Goal: Answer question/provide support

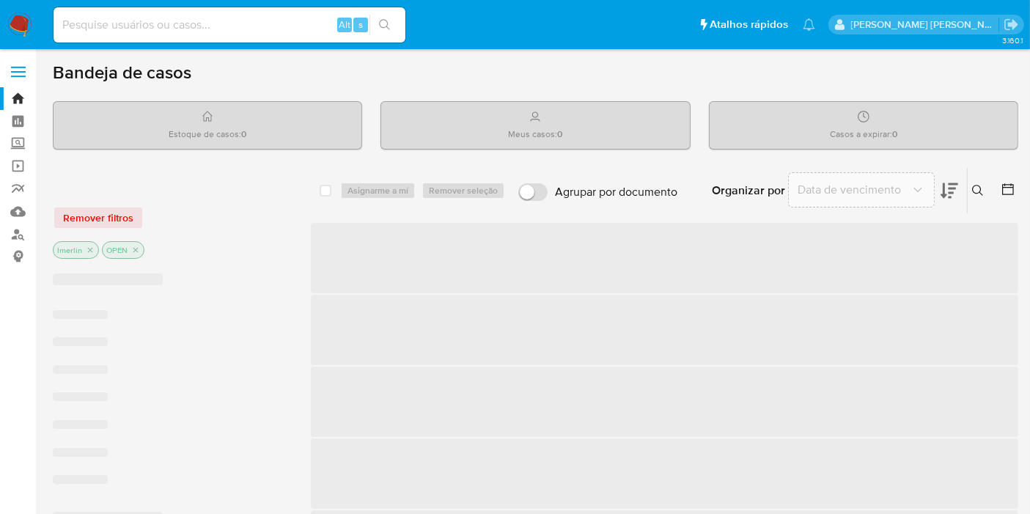
click at [264, 28] on input at bounding box center [230, 24] width 352 height 19
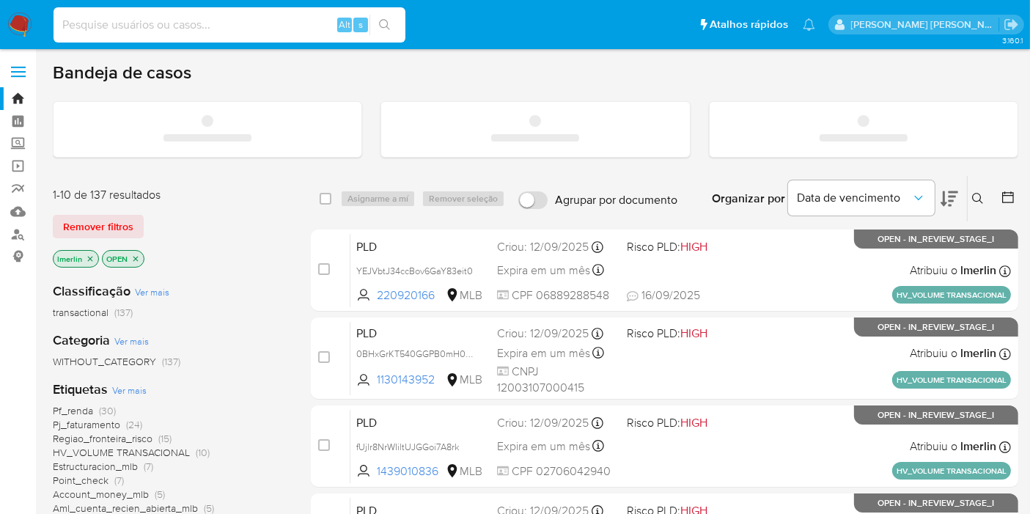
paste input "i3ILJAZK7xb5lFn1XEySfNf3"
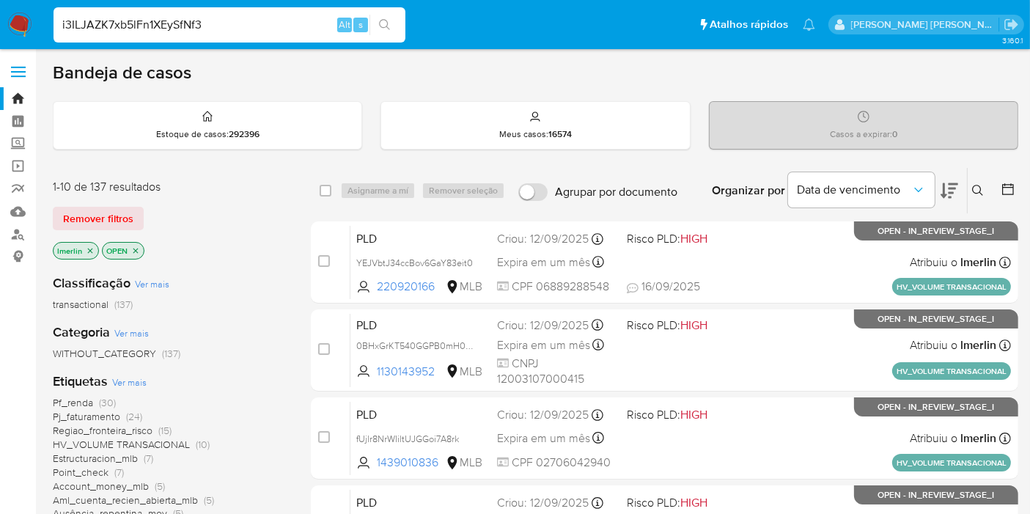
type input "i3ILJAZK7xb5lFn1XEySfNf3"
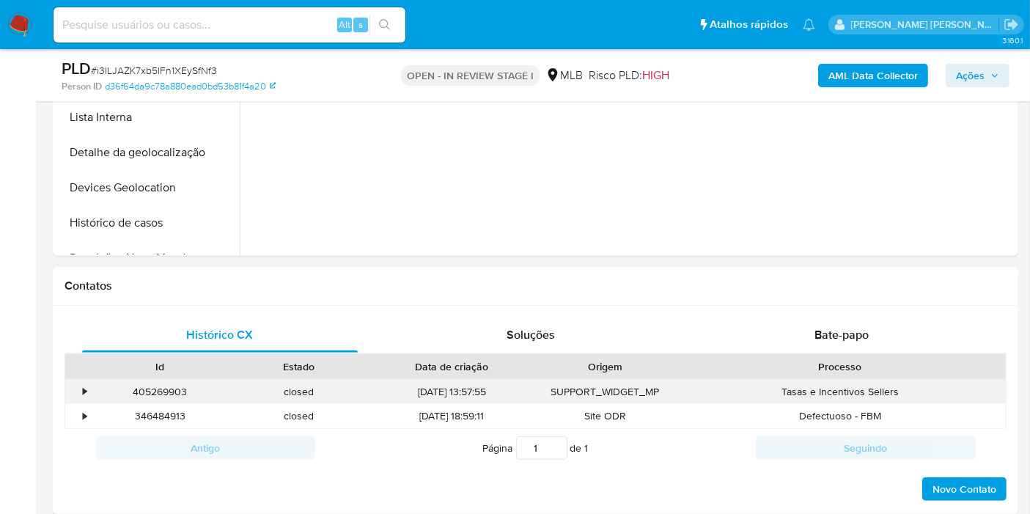
select select "10"
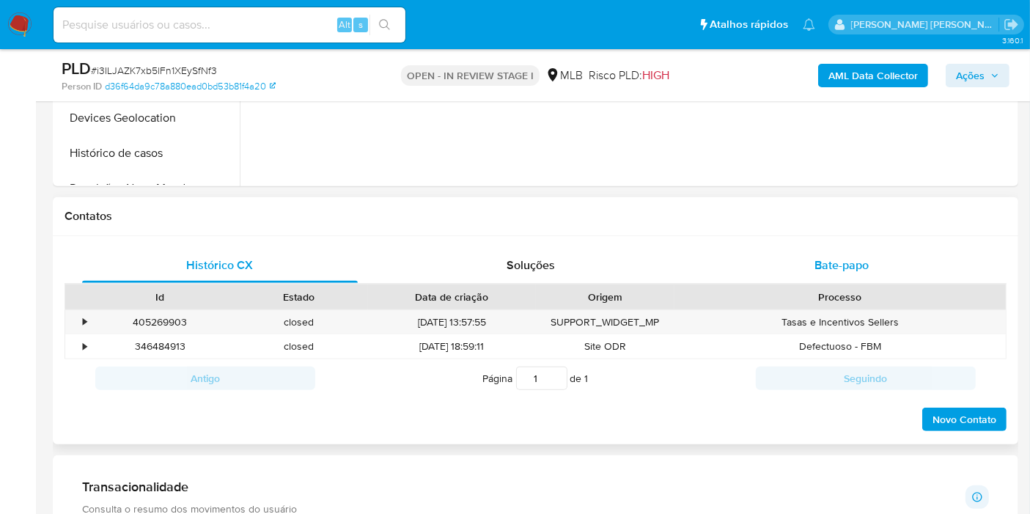
click at [832, 269] on span "Bate-papo" at bounding box center [842, 265] width 54 height 17
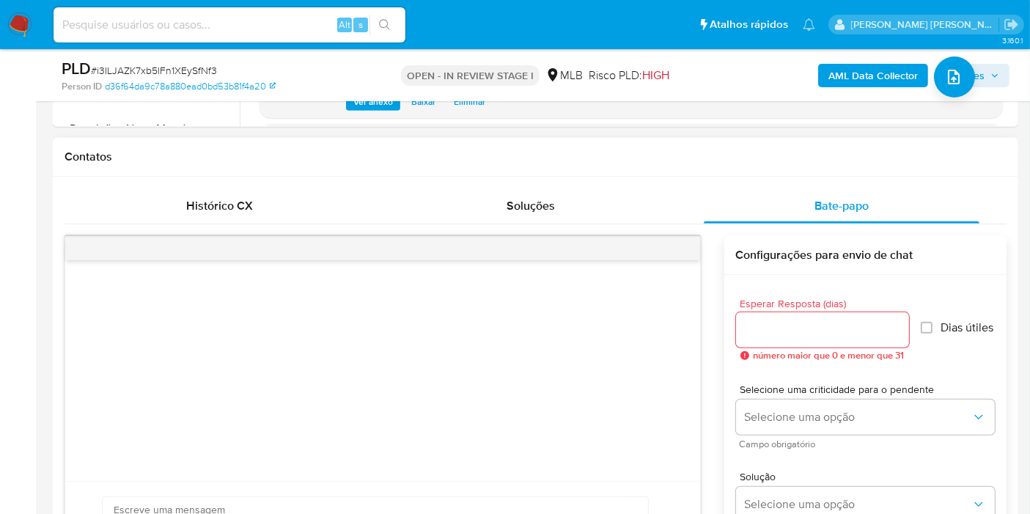
scroll to position [733, 0]
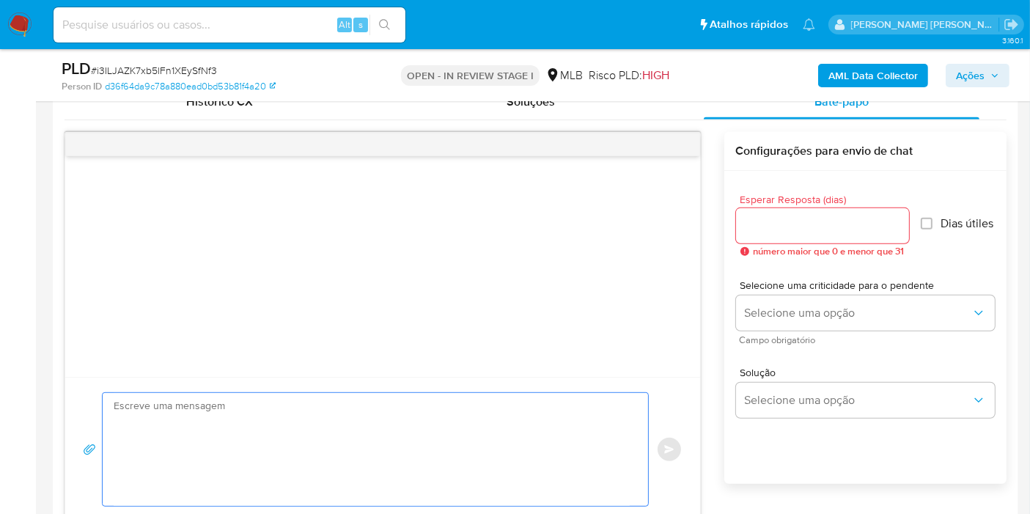
click at [467, 416] on textarea at bounding box center [372, 449] width 516 height 113
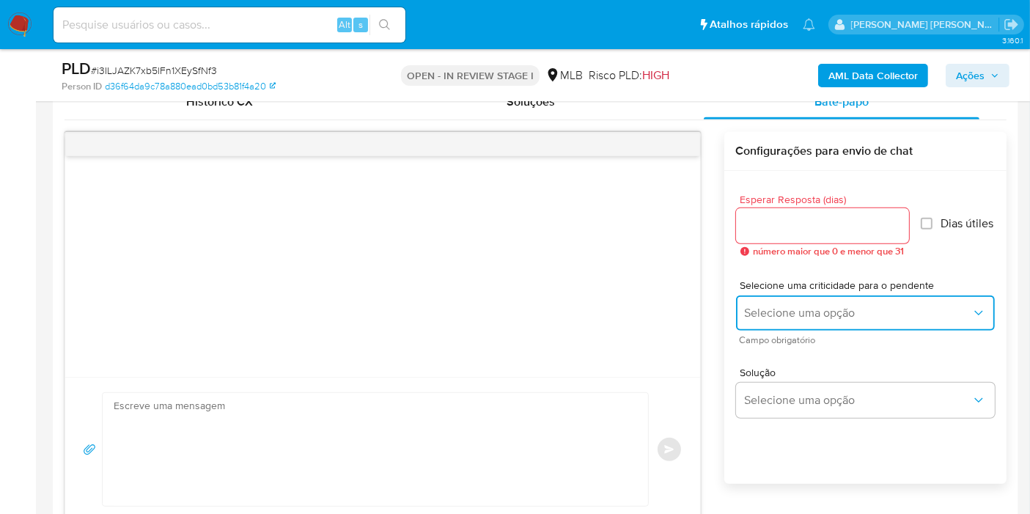
click at [866, 309] on button "Selecione uma opção" at bounding box center [865, 312] width 259 height 35
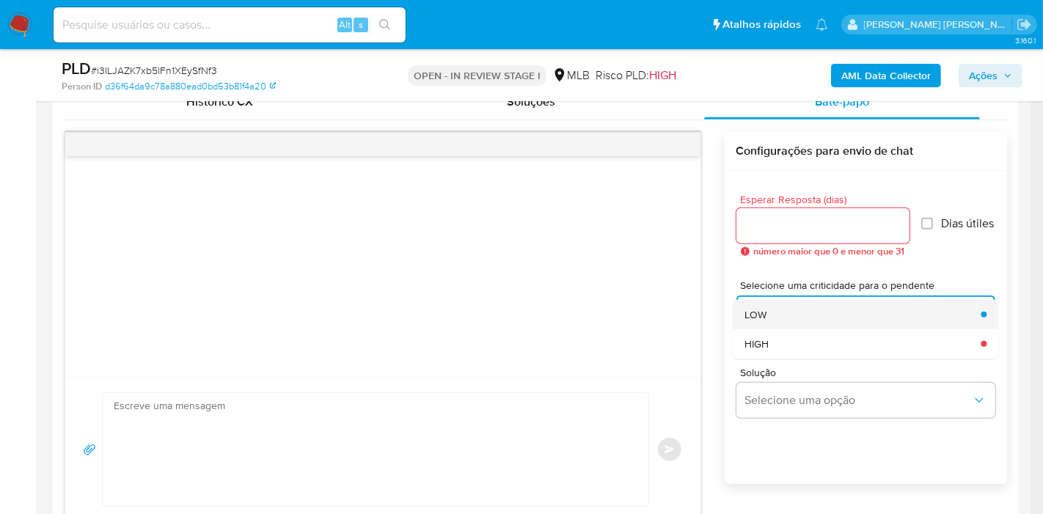
click at [865, 317] on div "LOW" at bounding box center [857, 314] width 227 height 29
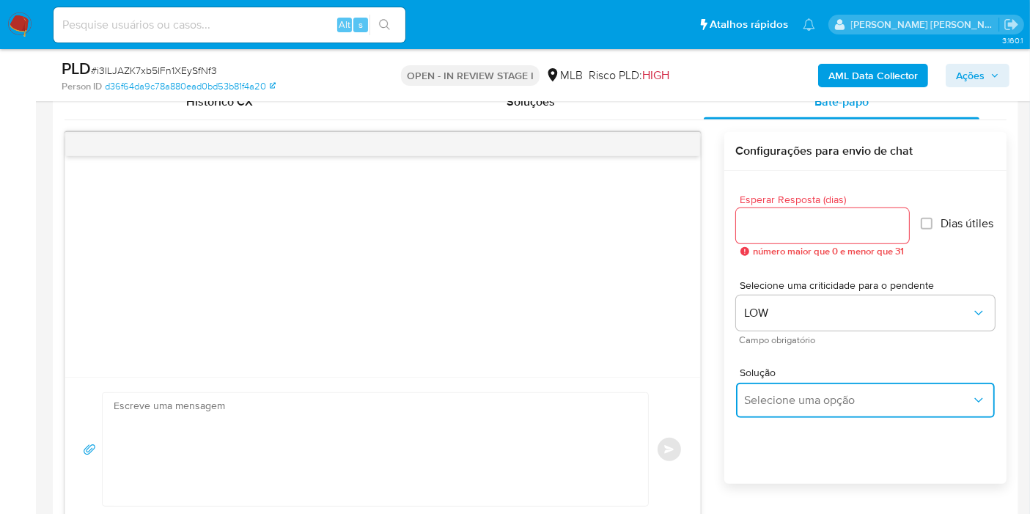
click at [848, 408] on span "Selecione uma opção" at bounding box center [858, 400] width 227 height 15
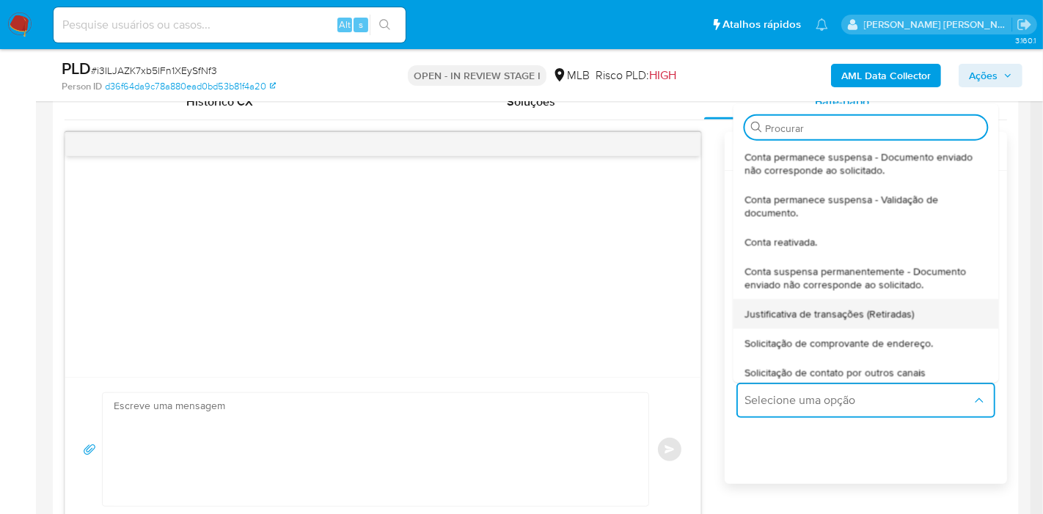
click at [871, 320] on span "Justificativa de transações (Retiradas)" at bounding box center [828, 312] width 169 height 13
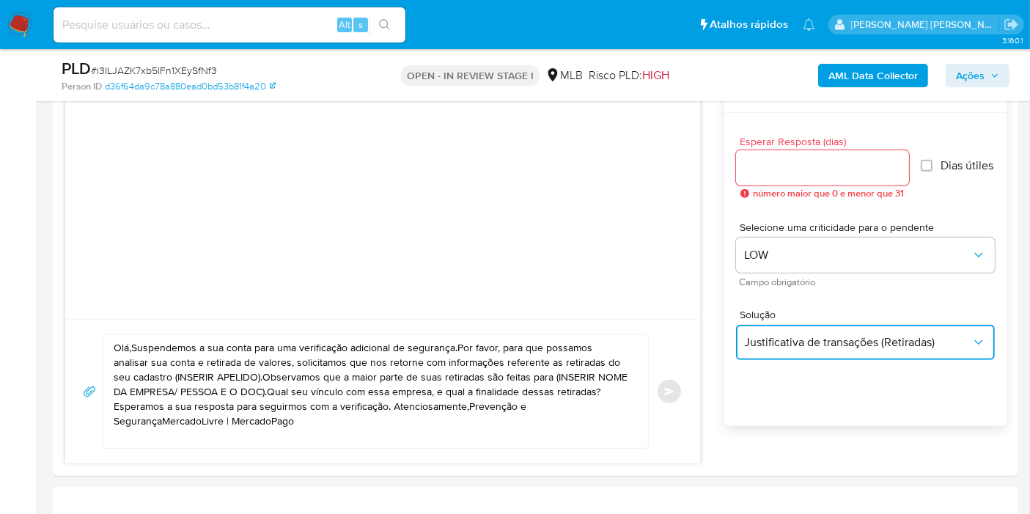
scroll to position [815, 0]
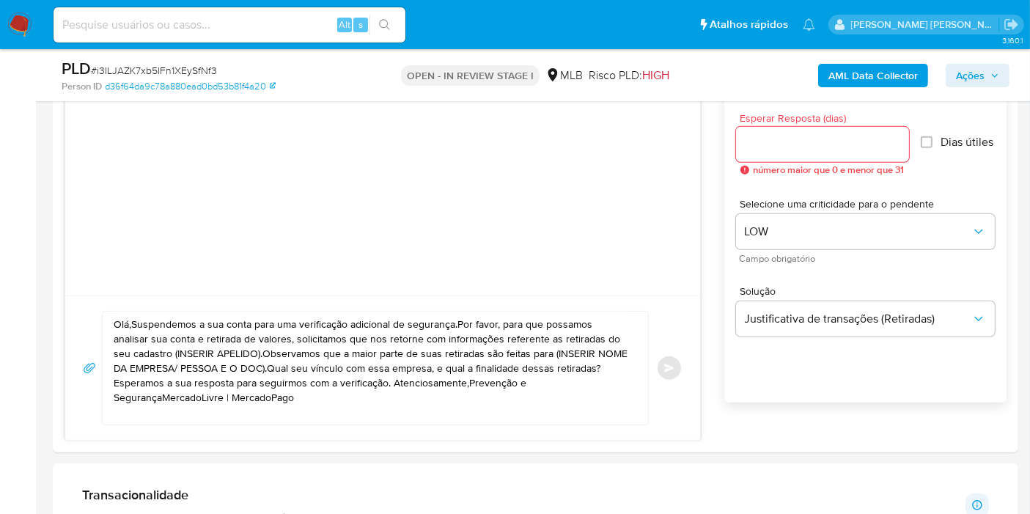
drag, startPoint x: 224, startPoint y: 395, endPoint x: 210, endPoint y: 395, distance: 13.2
click at [211, 395] on textarea "Olá,Suspendemos a sua conta para uma verificação adicional de segurança.Por fav…" at bounding box center [372, 368] width 516 height 113
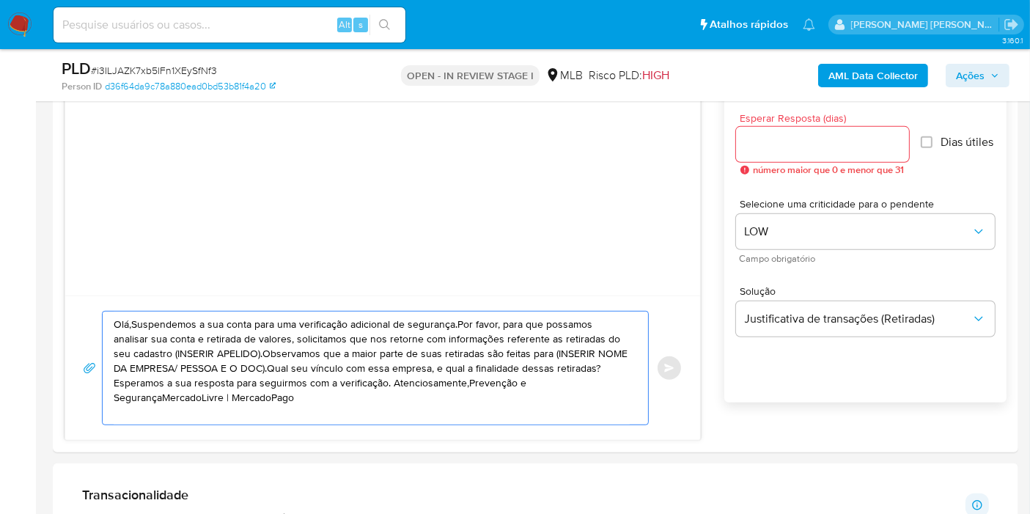
drag, startPoint x: 211, startPoint y: 401, endPoint x: 86, endPoint y: 302, distance: 159.7
click at [86, 302] on div "Olá,Suspendemos a sua conta para uma verificação adicional de segurança.Por fav…" at bounding box center [382, 367] width 635 height 144
paste textarea "! Estamos realizando uma verificação adicional de segurança em contas de usuári…"
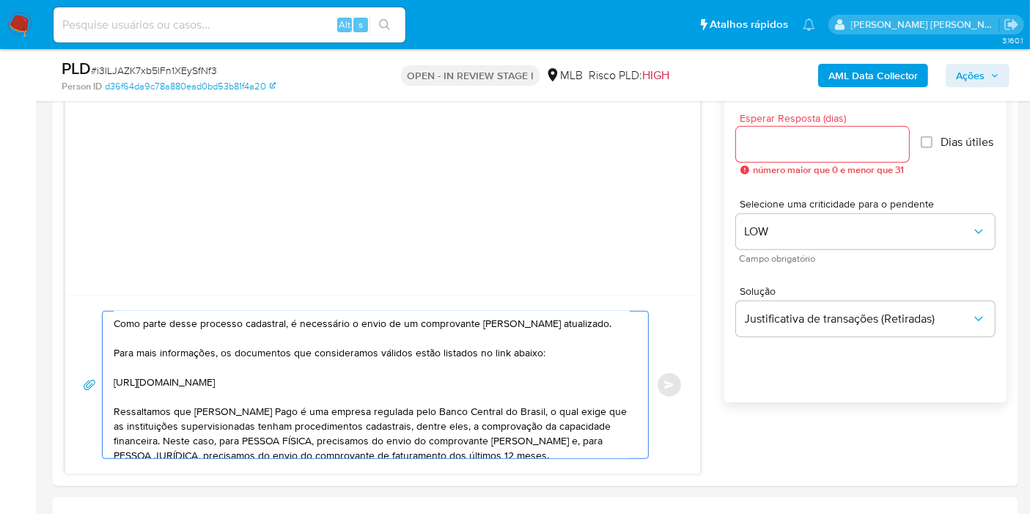
scroll to position [0, 0]
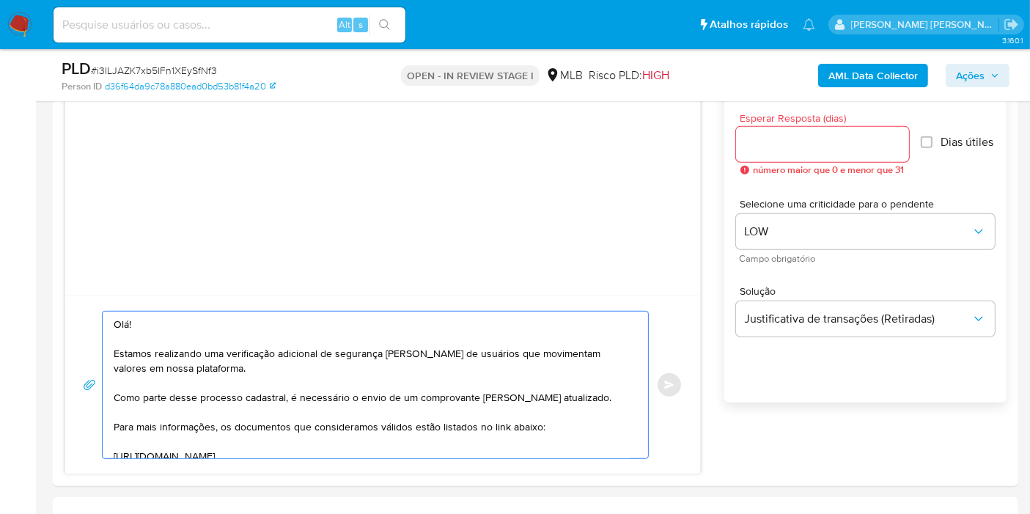
type textarea "Olá! Estamos realizando uma verificação adicional de segurança em contas de usu…"
click at [787, 156] on div at bounding box center [822, 144] width 173 height 35
click at [851, 145] on input "Esperar Resposta (dias)" at bounding box center [822, 144] width 173 height 19
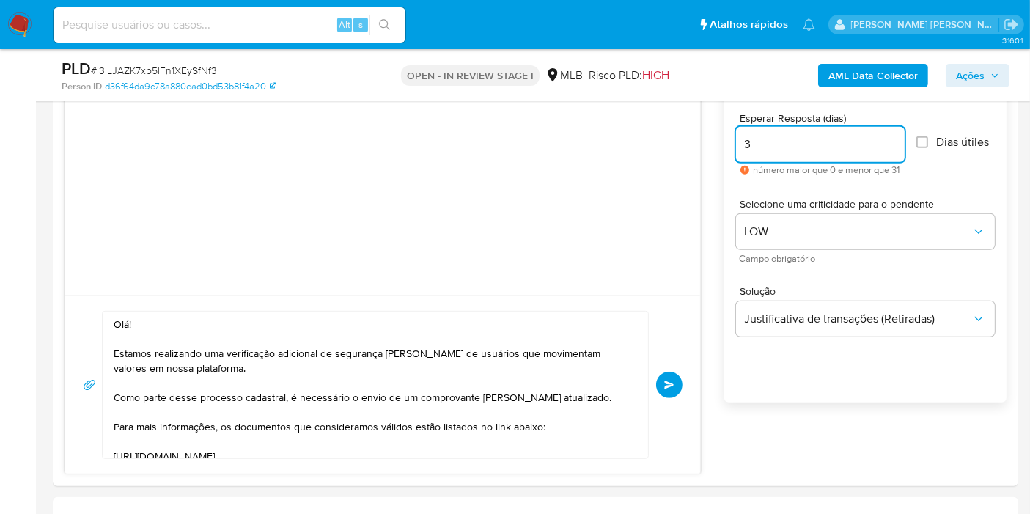
type input "3"
click at [921, 139] on input "Dias útiles" at bounding box center [923, 142] width 12 height 12
checkbox input "true"
click at [941, 199] on span "Selecione uma criticidade para o pendente" at bounding box center [869, 204] width 259 height 10
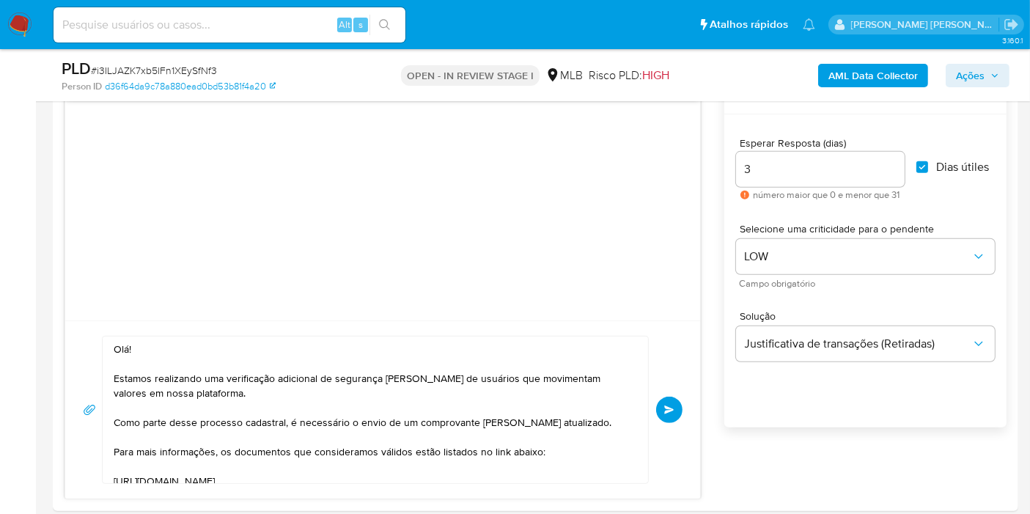
scroll to position [815, 0]
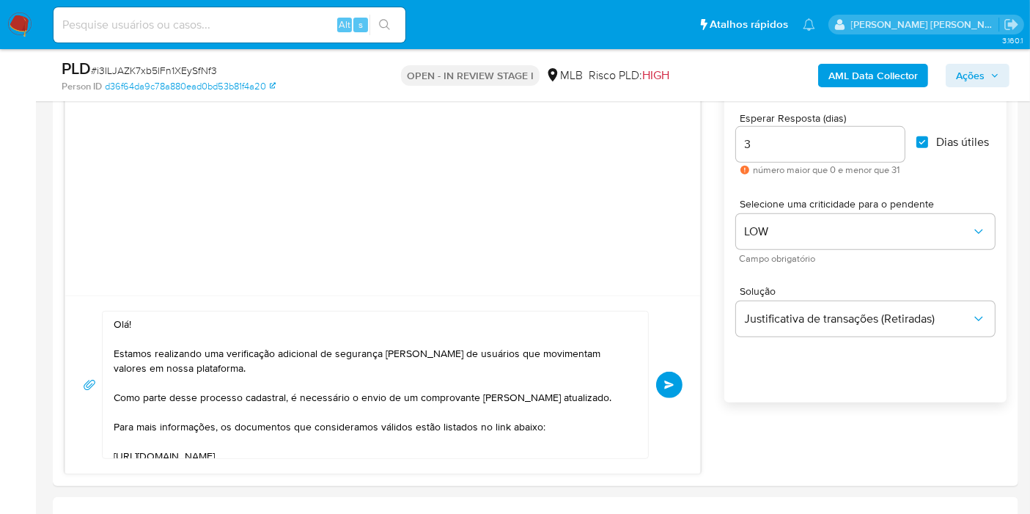
click at [672, 381] on span "common.send" at bounding box center [669, 385] width 10 height 9
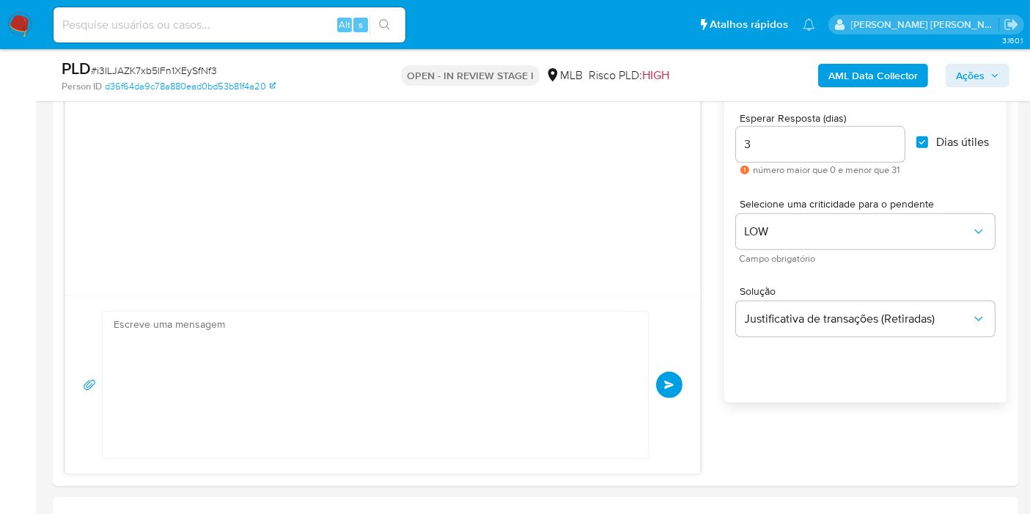
scroll to position [263, 0]
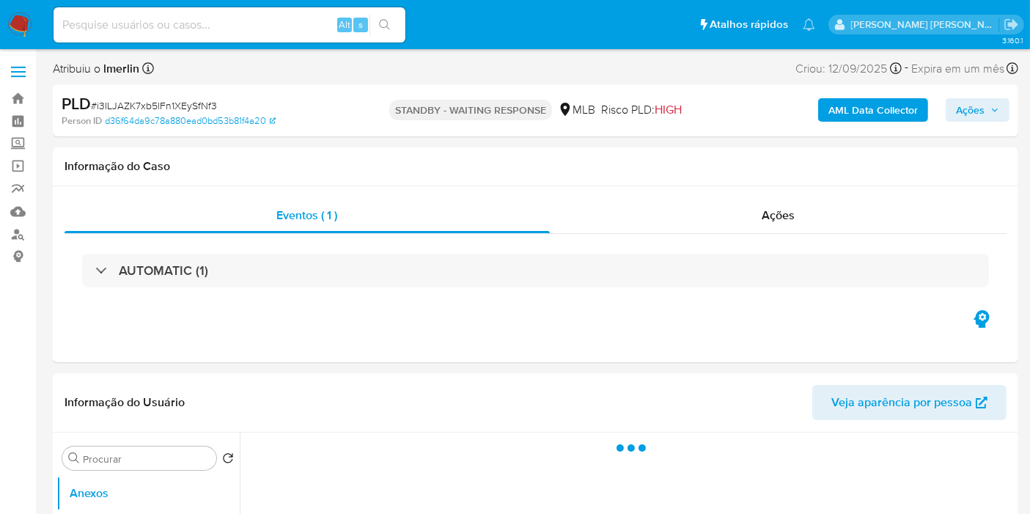
select select "10"
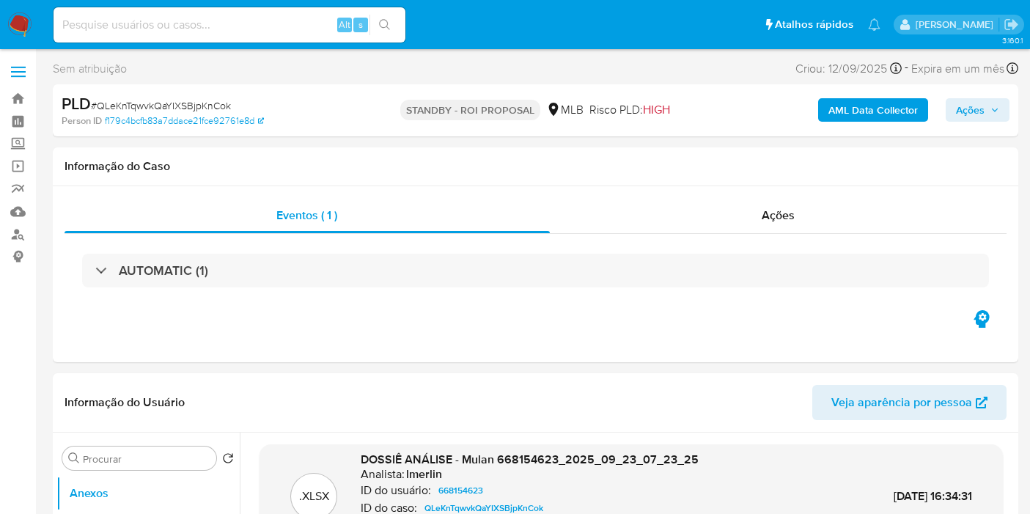
select select "10"
click at [265, 34] on input at bounding box center [230, 24] width 352 height 19
paste input "OpGoRQjUt9R8UIVxbVsW1ypk"
type input "OpGoRQjUt9R8UIVxbVsW1ypk"
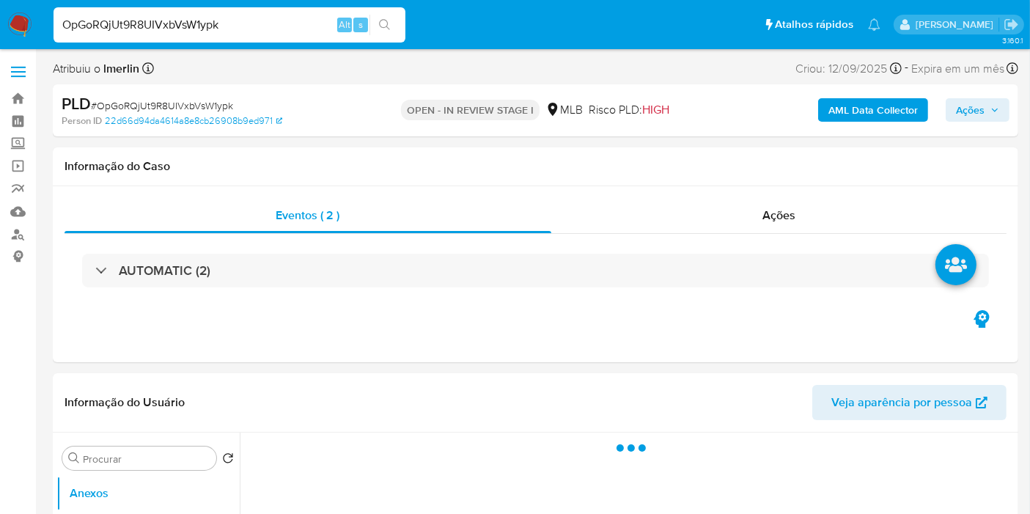
select select "10"
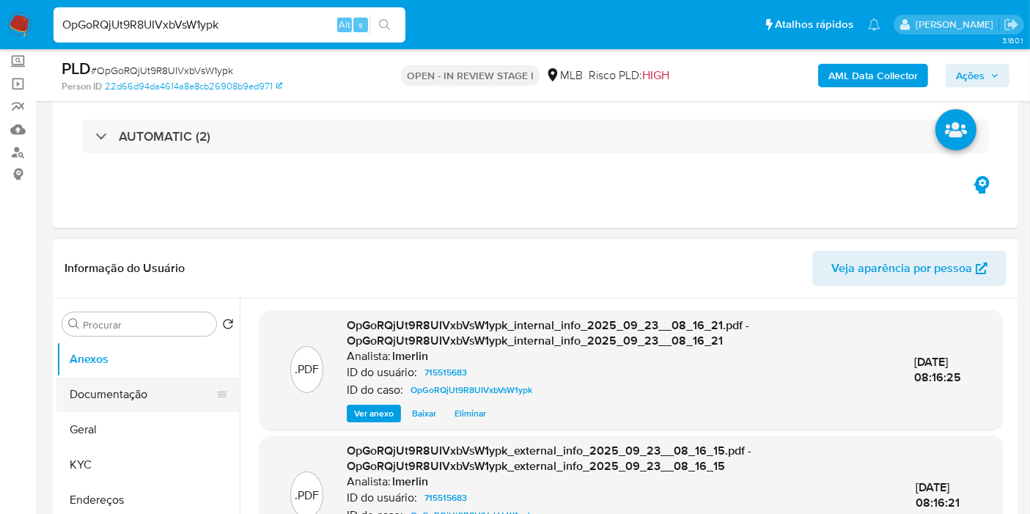
scroll to position [163, 0]
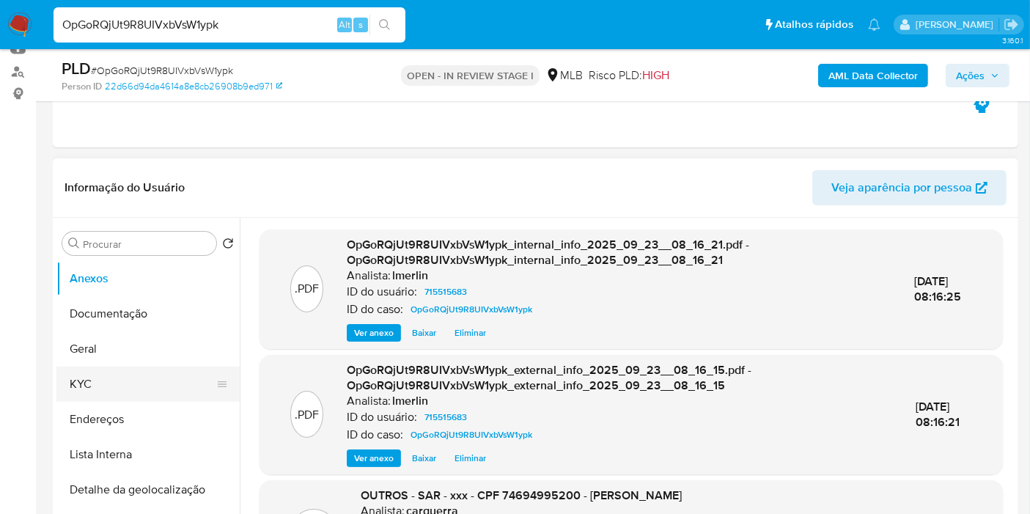
click at [144, 386] on button "KYC" at bounding box center [142, 384] width 172 height 35
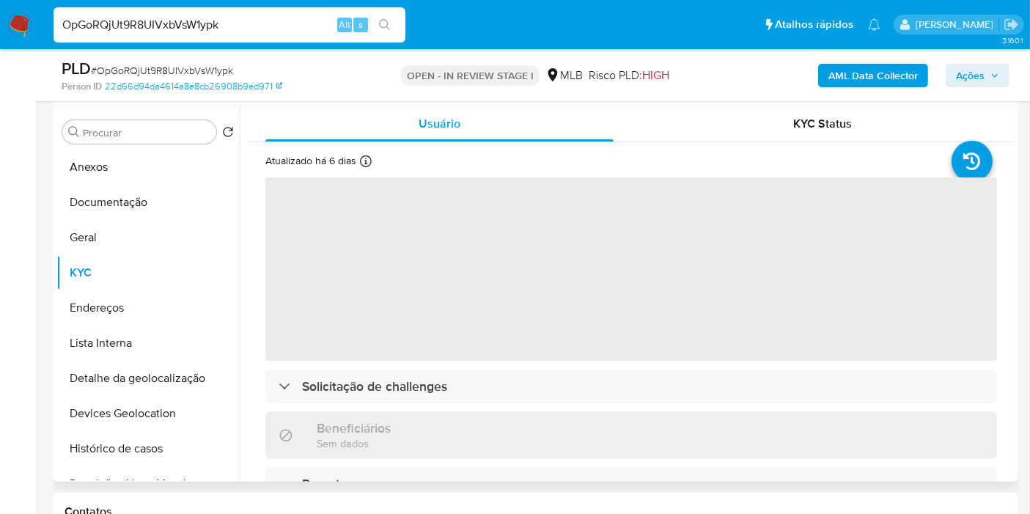
scroll to position [326, 0]
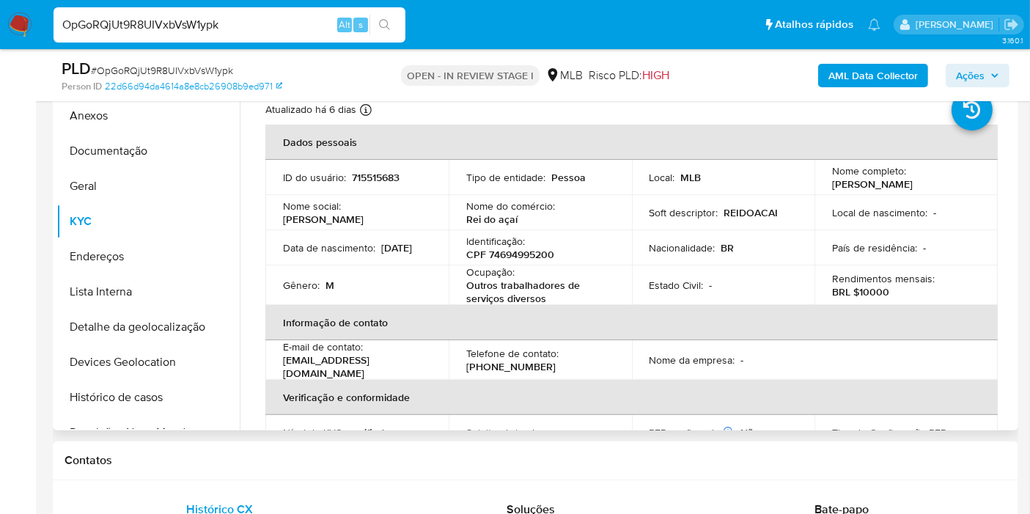
click at [521, 260] on p "CPF 74694995200" at bounding box center [510, 254] width 88 height 13
click at [521, 259] on p "CPF 74694995200" at bounding box center [510, 254] width 88 height 13
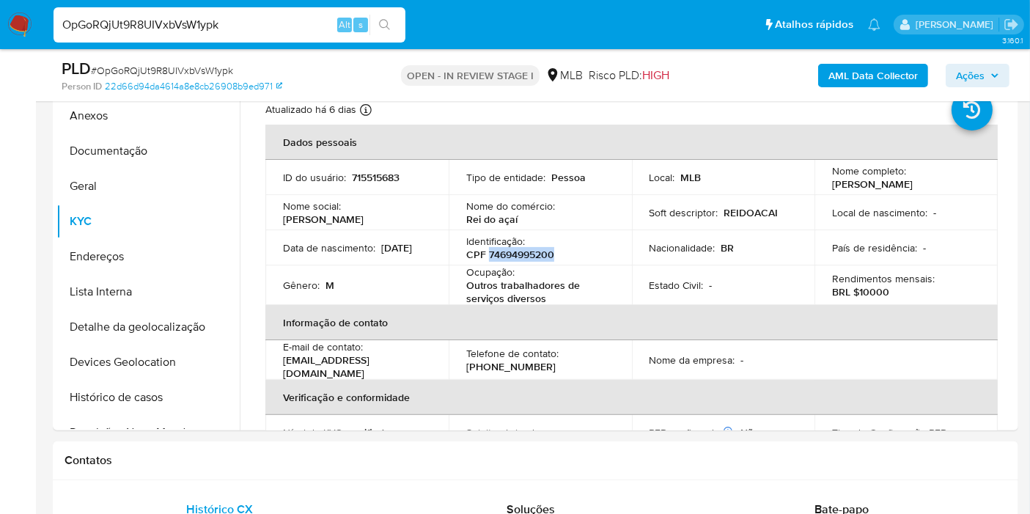
copy p "74694995200"
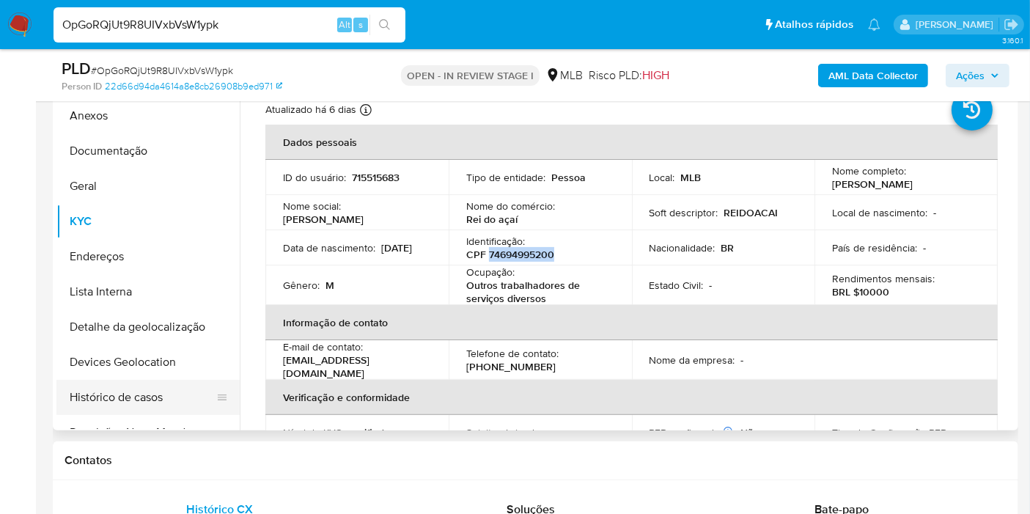
click at [164, 400] on button "Histórico de casos" at bounding box center [142, 397] width 172 height 35
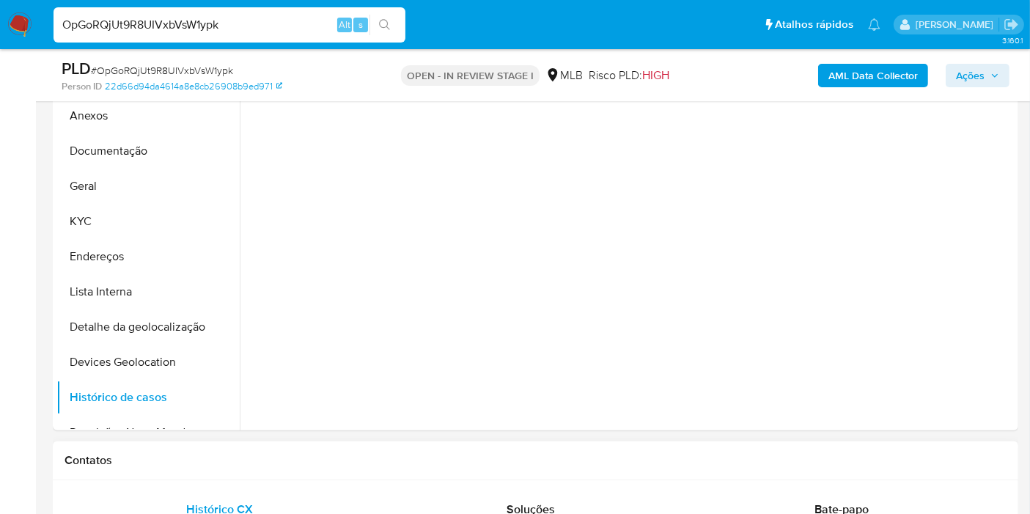
scroll to position [244, 0]
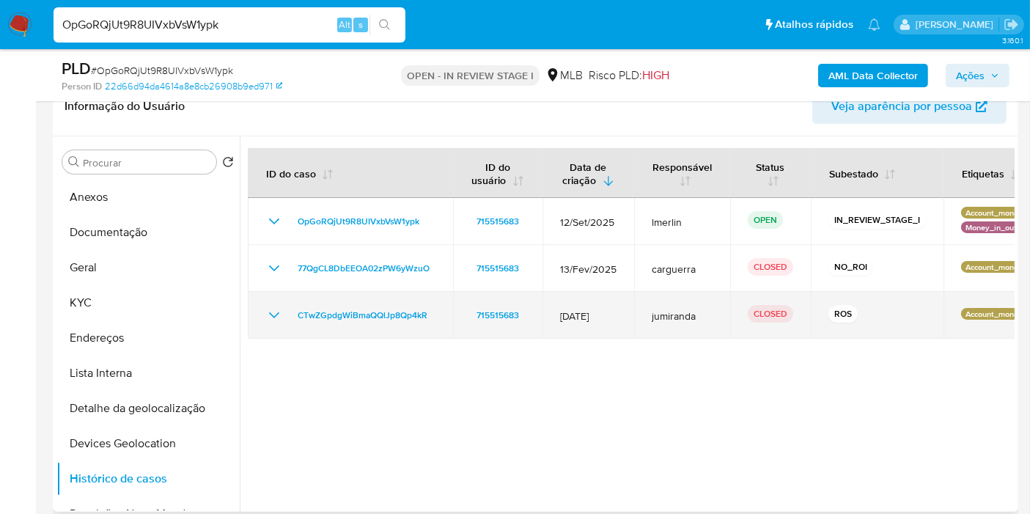
click at [266, 317] on icon "Mostrar/Ocultar" at bounding box center [274, 315] width 18 height 18
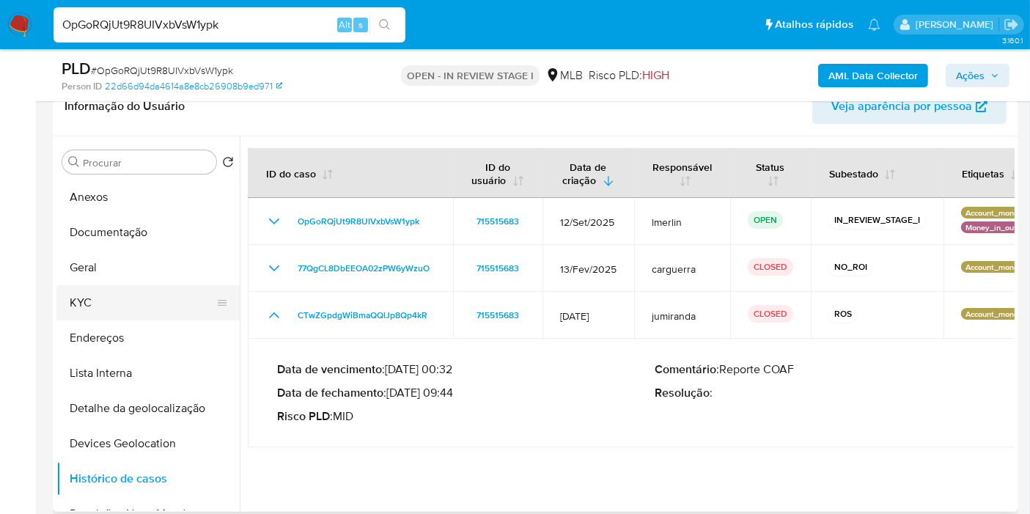
click at [119, 305] on button "KYC" at bounding box center [142, 302] width 172 height 35
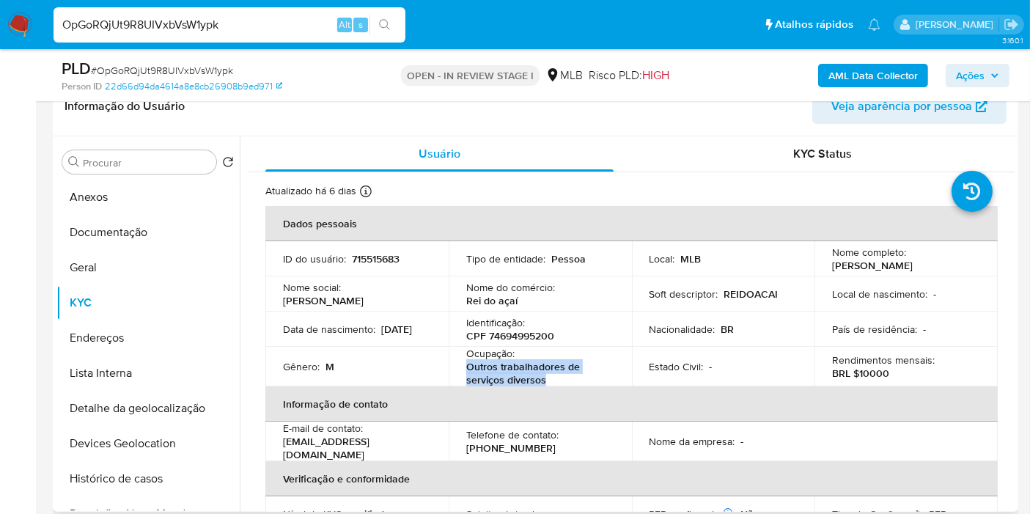
drag, startPoint x: 498, startPoint y: 380, endPoint x: 502, endPoint y: 189, distance: 190.7
click at [453, 373] on td "Ocupação : Outros trabalhadores de serviços diversos" at bounding box center [540, 367] width 183 height 40
copy p "Outros trabalhadores de serviços diversos"
click at [141, 229] on button "Documentação" at bounding box center [142, 232] width 172 height 35
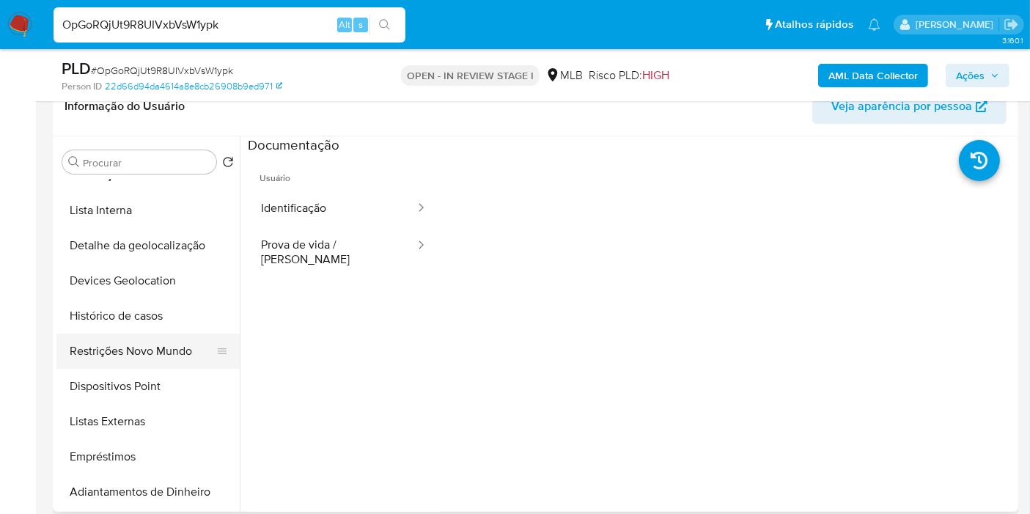
click at [174, 355] on button "Restrições Novo Mundo" at bounding box center [142, 351] width 172 height 35
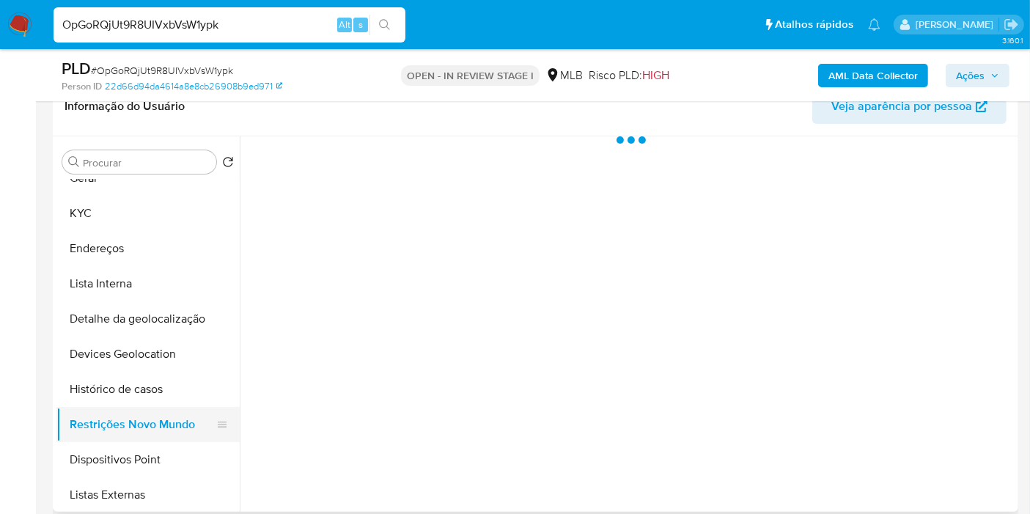
scroll to position [0, 0]
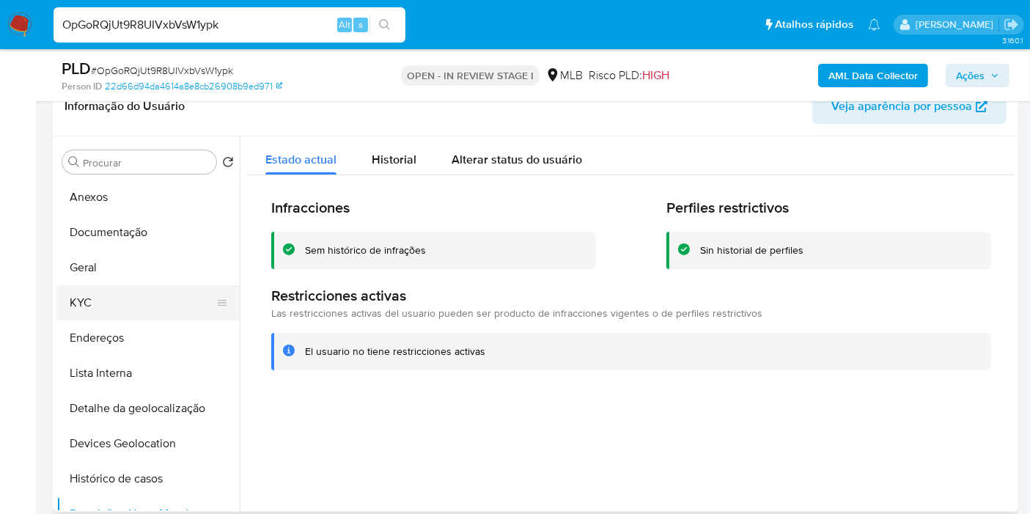
click at [111, 292] on button "KYC" at bounding box center [142, 302] width 172 height 35
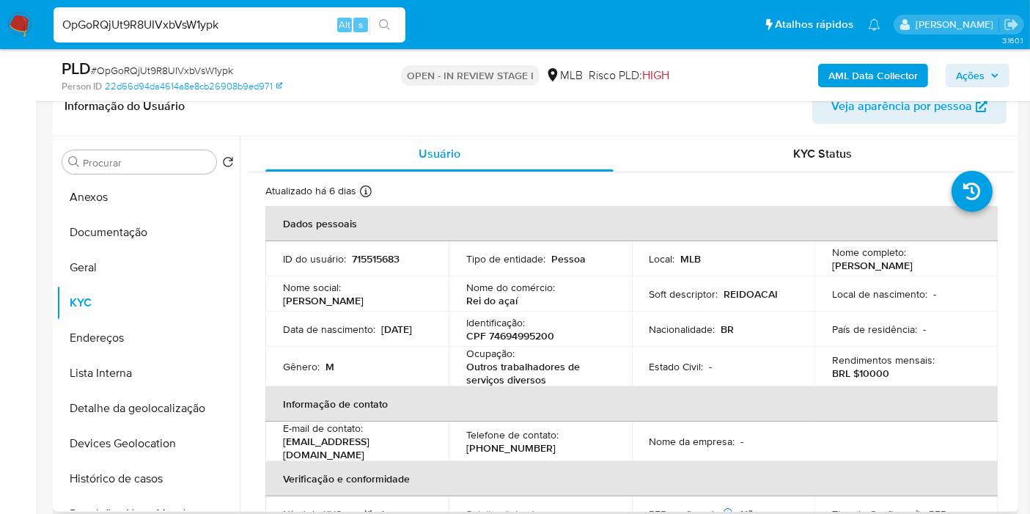
scroll to position [675, 0]
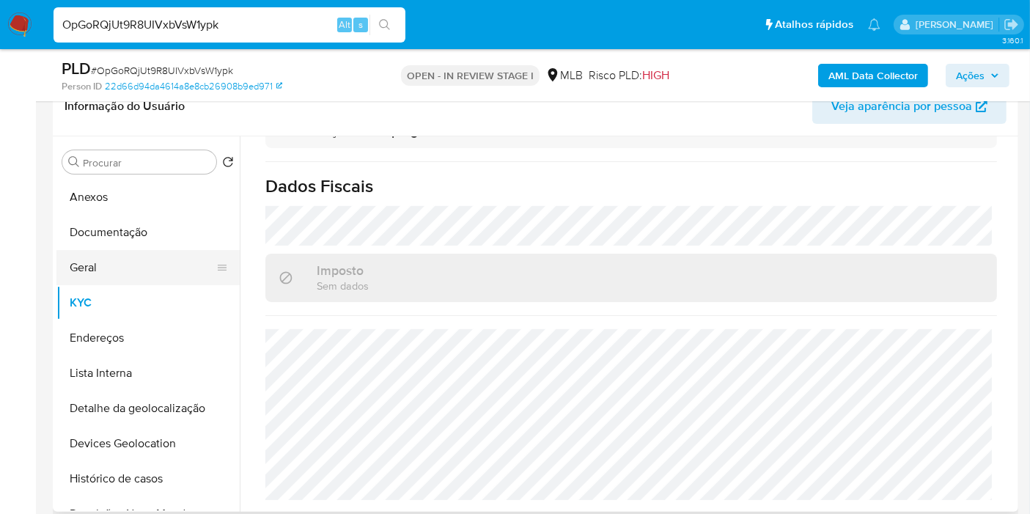
click at [120, 266] on button "Geral" at bounding box center [142, 267] width 172 height 35
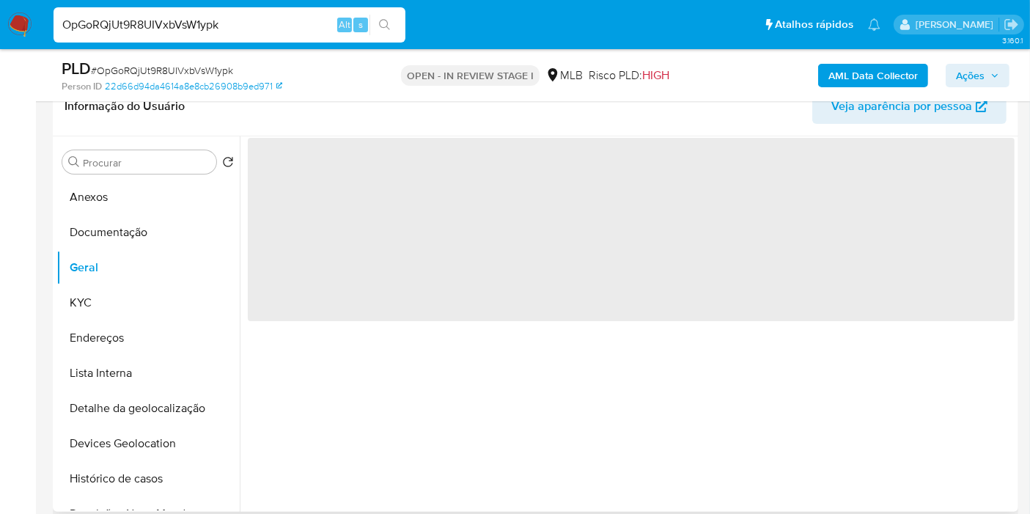
scroll to position [0, 0]
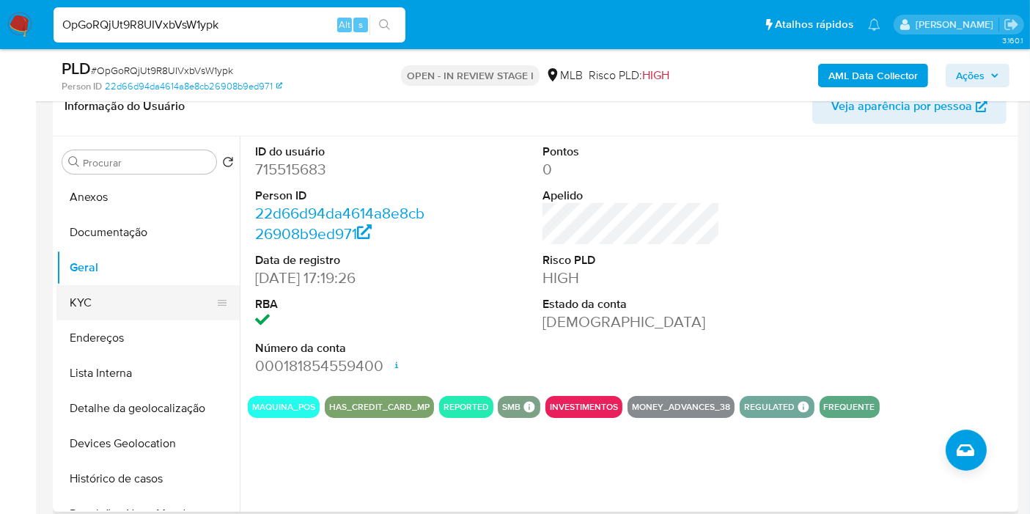
drag, startPoint x: 132, startPoint y: 302, endPoint x: 228, endPoint y: 299, distance: 96.1
click at [132, 302] on button "KYC" at bounding box center [142, 302] width 172 height 35
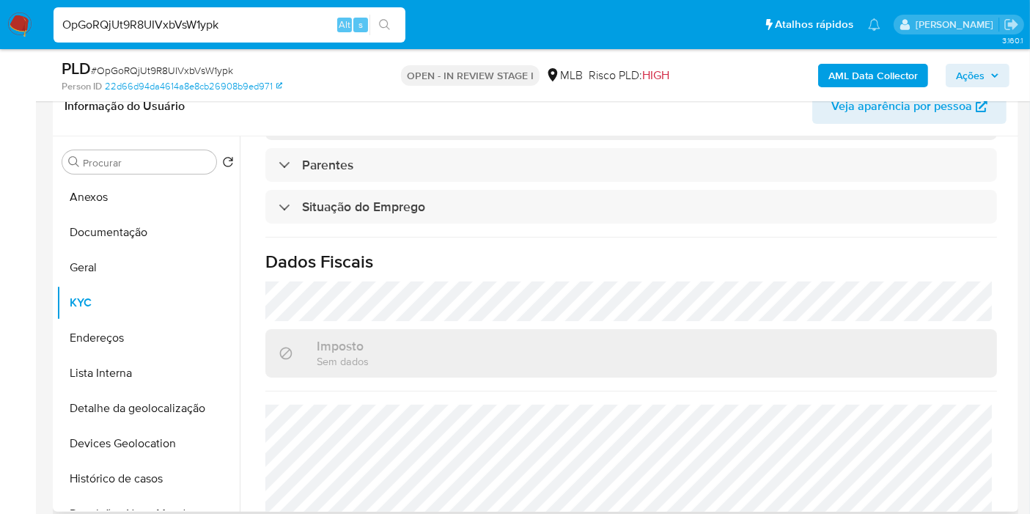
scroll to position [675, 0]
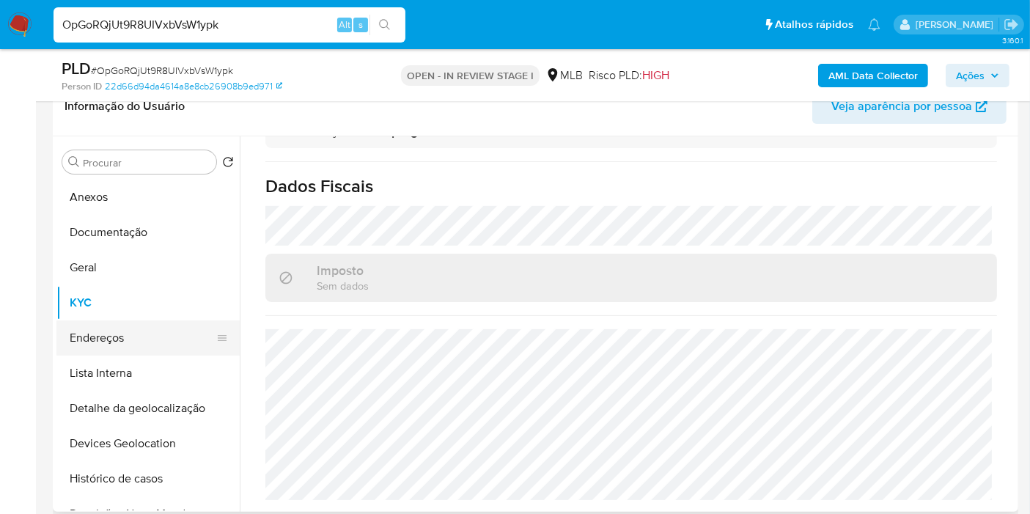
click at [137, 345] on button "Endereços" at bounding box center [142, 337] width 172 height 35
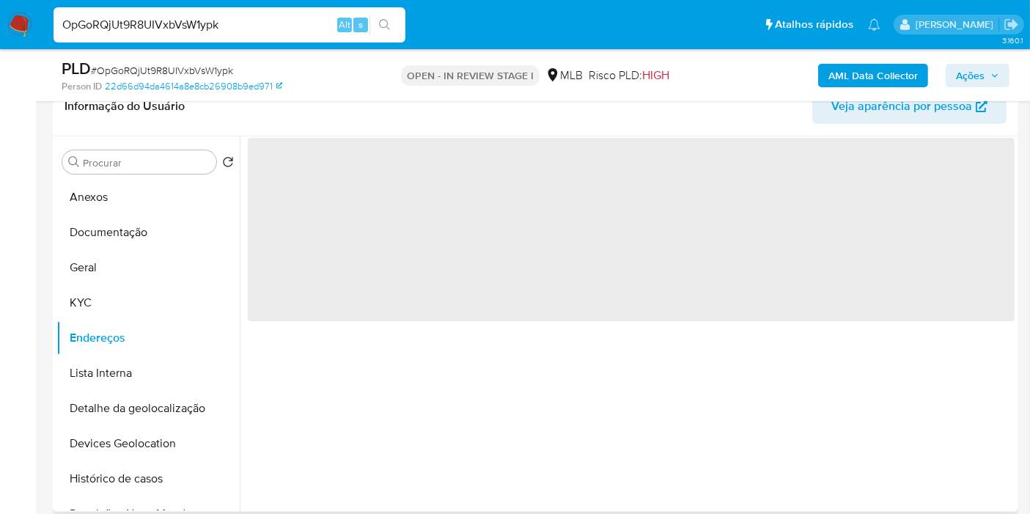
scroll to position [0, 0]
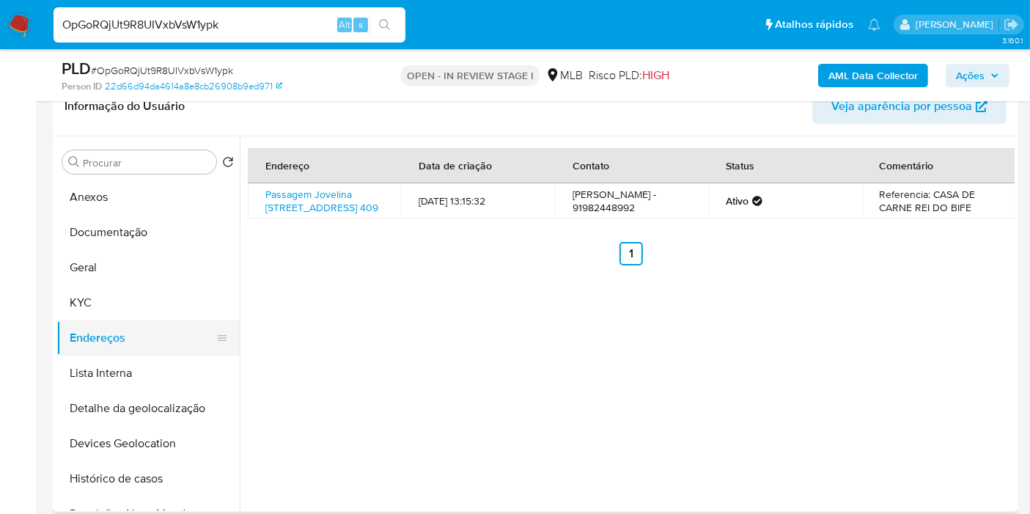
drag, startPoint x: 133, startPoint y: 405, endPoint x: 134, endPoint y: 321, distance: 83.6
click at [133, 405] on button "Detalhe da geolocalização" at bounding box center [147, 408] width 183 height 35
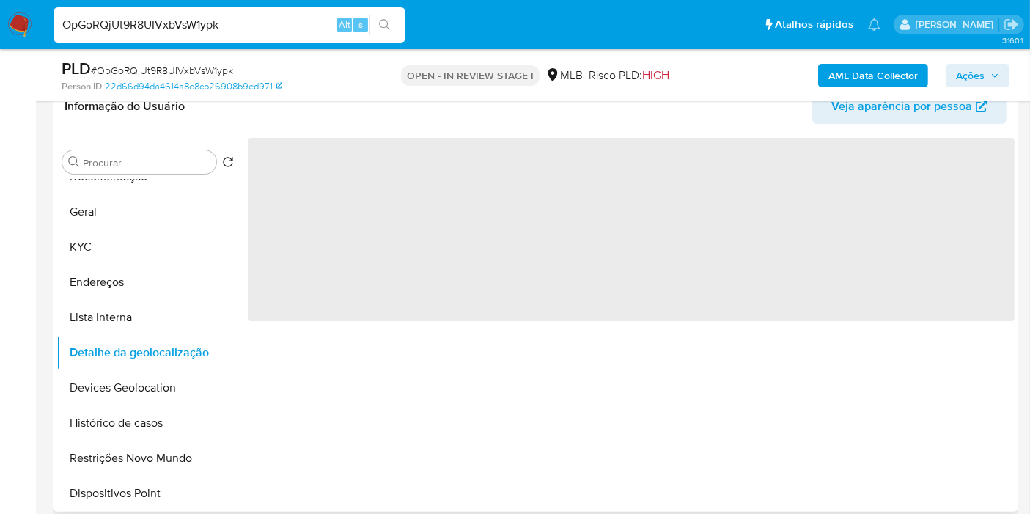
scroll to position [81, 0]
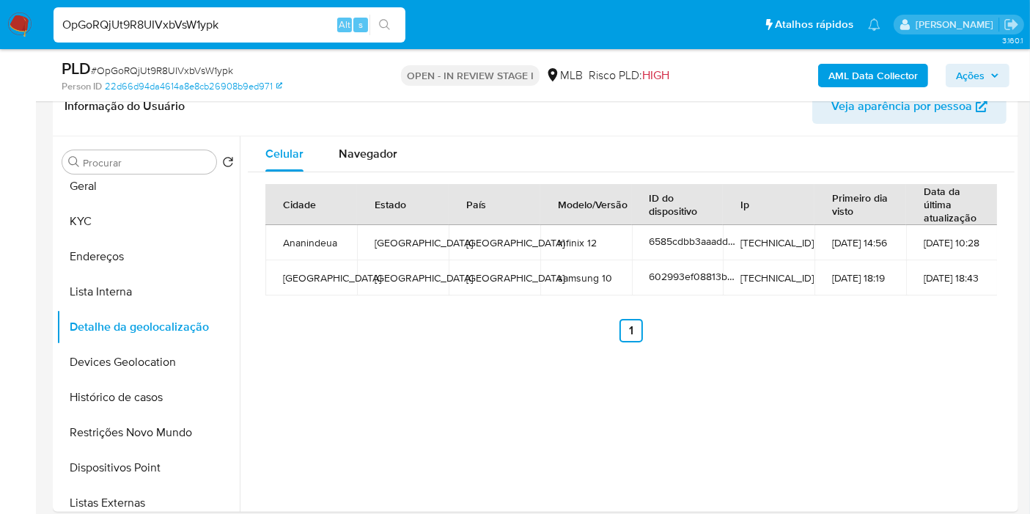
click at [375, 180] on div "Cidade Estado País Modelo/Versão ID do dispositivo Ip Primeiro dia visto Data d…" at bounding box center [631, 263] width 767 height 182
click at [375, 158] on span "Navegador" at bounding box center [368, 153] width 59 height 17
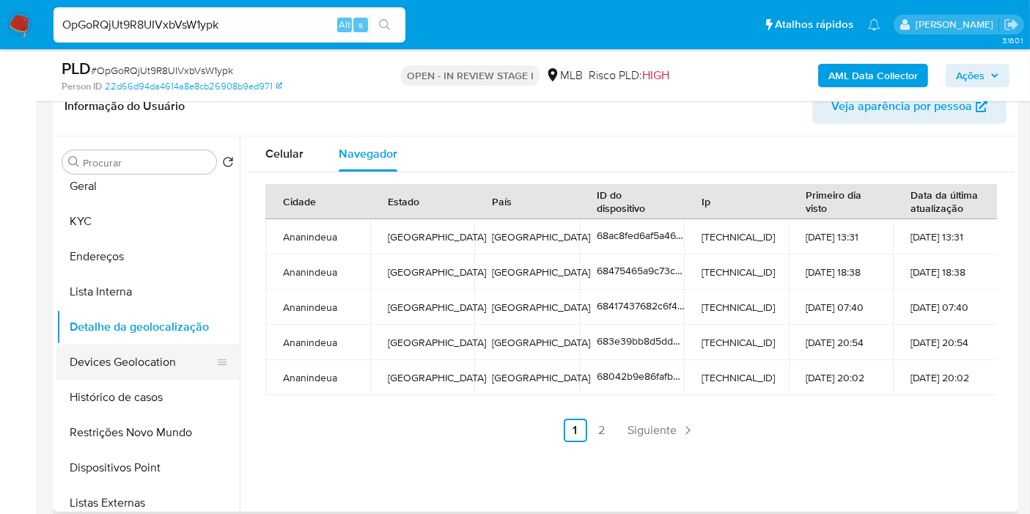
click at [160, 364] on button "Devices Geolocation" at bounding box center [142, 362] width 172 height 35
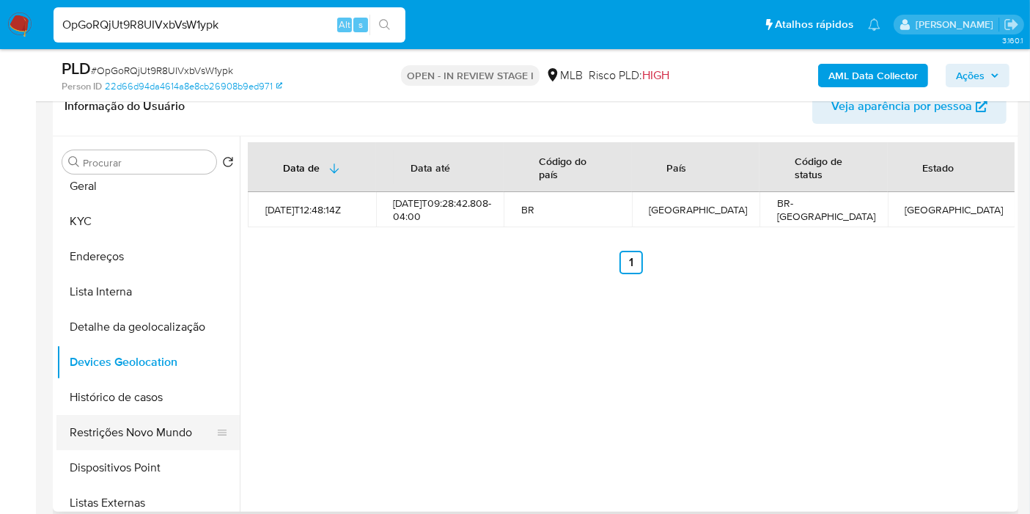
click at [138, 430] on button "Restrições Novo Mundo" at bounding box center [142, 432] width 172 height 35
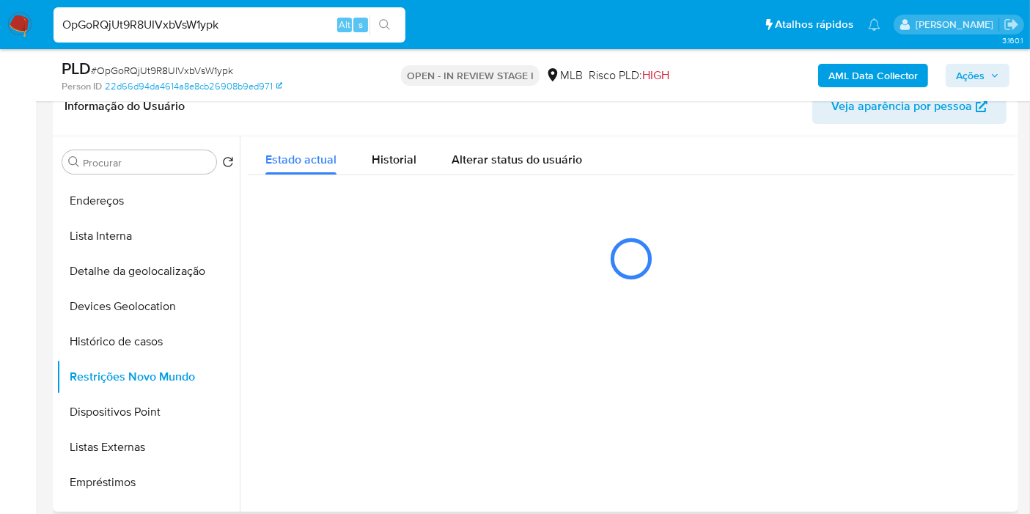
scroll to position [163, 0]
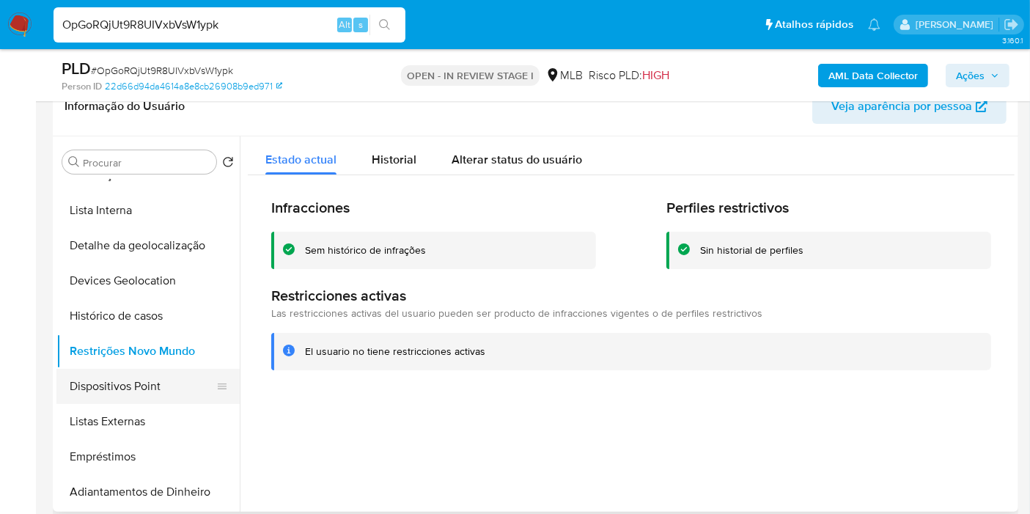
click at [155, 389] on button "Dispositivos Point" at bounding box center [142, 386] width 172 height 35
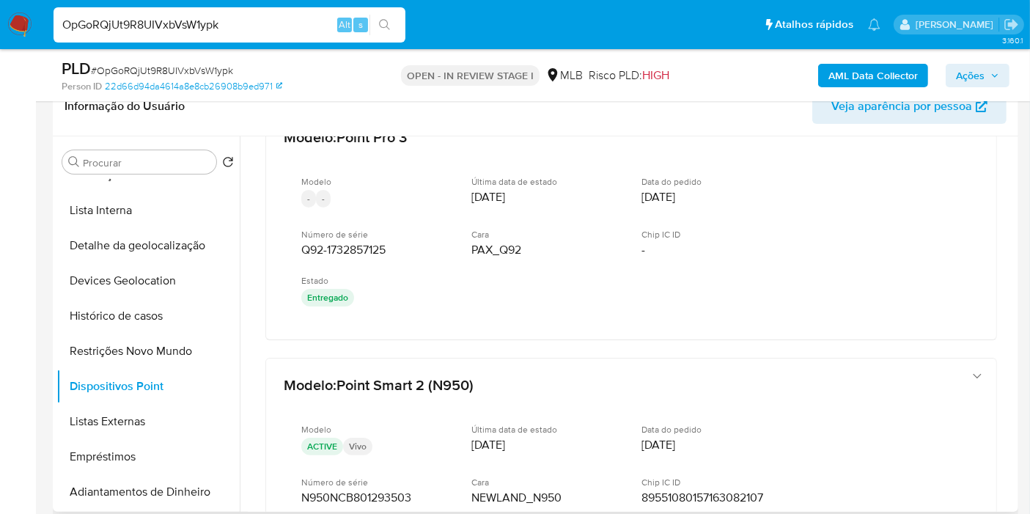
scroll to position [38, 0]
